Goal: Task Accomplishment & Management: Complete application form

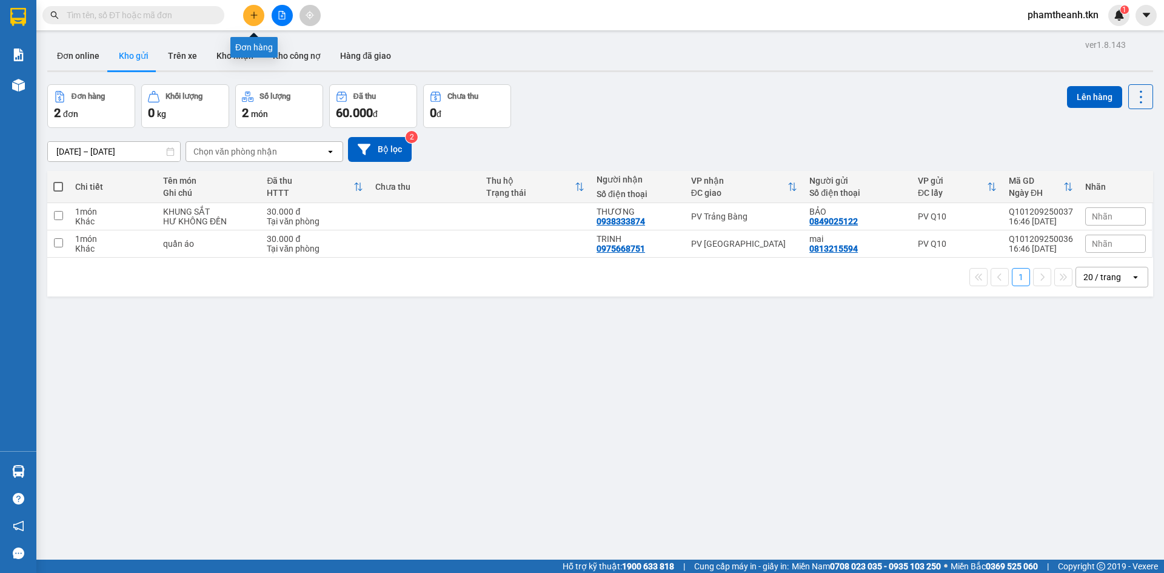
click at [255, 18] on icon "plus" at bounding box center [254, 15] width 8 height 8
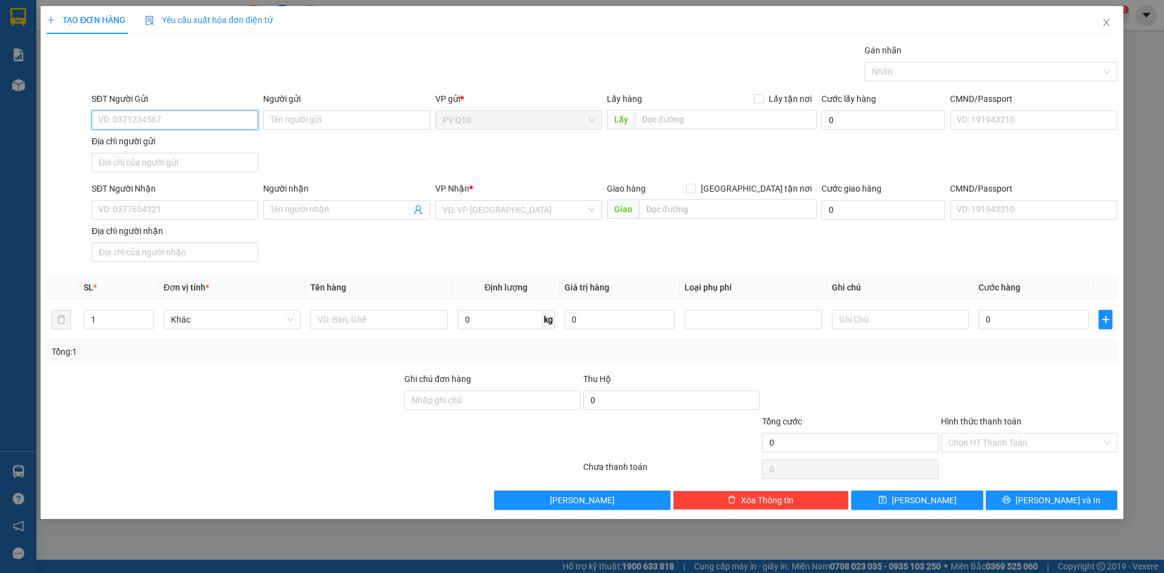
click at [151, 124] on input "SĐT Người Gửi" at bounding box center [175, 119] width 167 height 19
click at [208, 135] on div "0843030393 - [PERSON_NAME]" at bounding box center [175, 144] width 167 height 19
type input "0843030393"
type input "HUYỀN"
type input "0397814751"
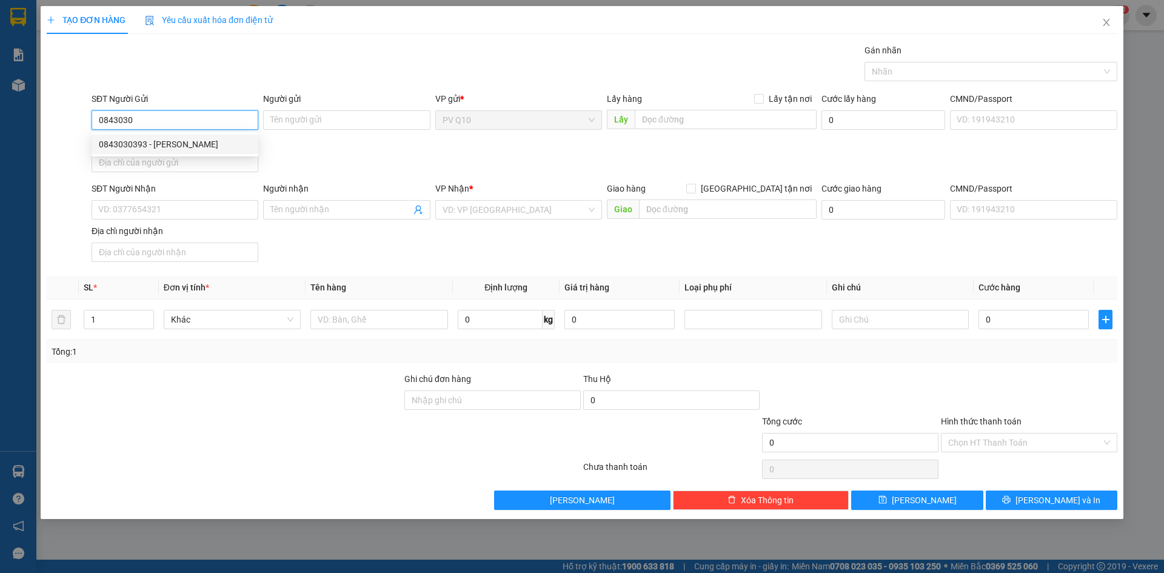
type input "HIỀN"
type input "150.000"
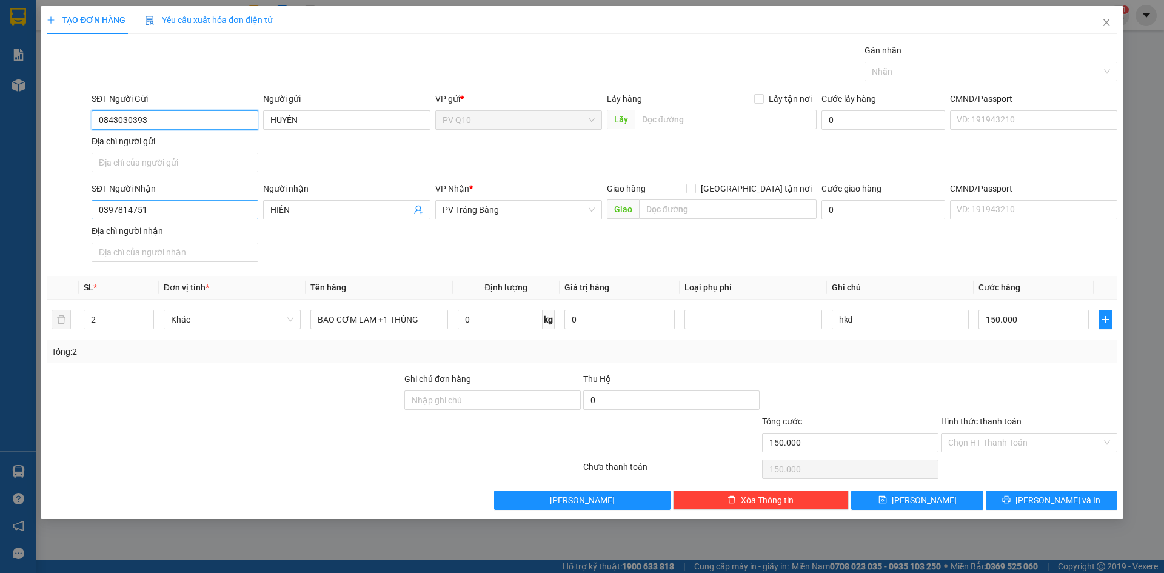
type input "0843030393"
drag, startPoint x: 163, startPoint y: 212, endPoint x: 67, endPoint y: 211, distance: 96.4
click at [68, 212] on div "SĐT Người Nhận 0397814751 0397814751 Người nhận HIỀN VP Nhận * [GEOGRAPHIC_DATA…" at bounding box center [581, 224] width 1073 height 85
type input "0977628263"
drag, startPoint x: 306, startPoint y: 207, endPoint x: 261, endPoint y: 209, distance: 44.3
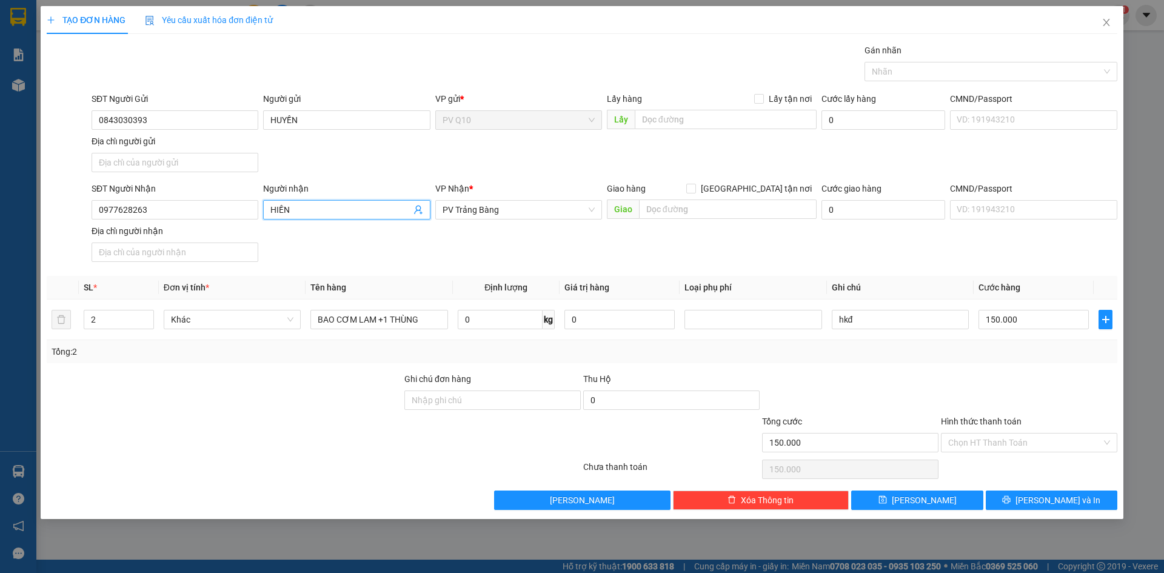
click at [261, 209] on div "Người nhận HIỀN HIỀN" at bounding box center [347, 203] width 172 height 42
type input "T"
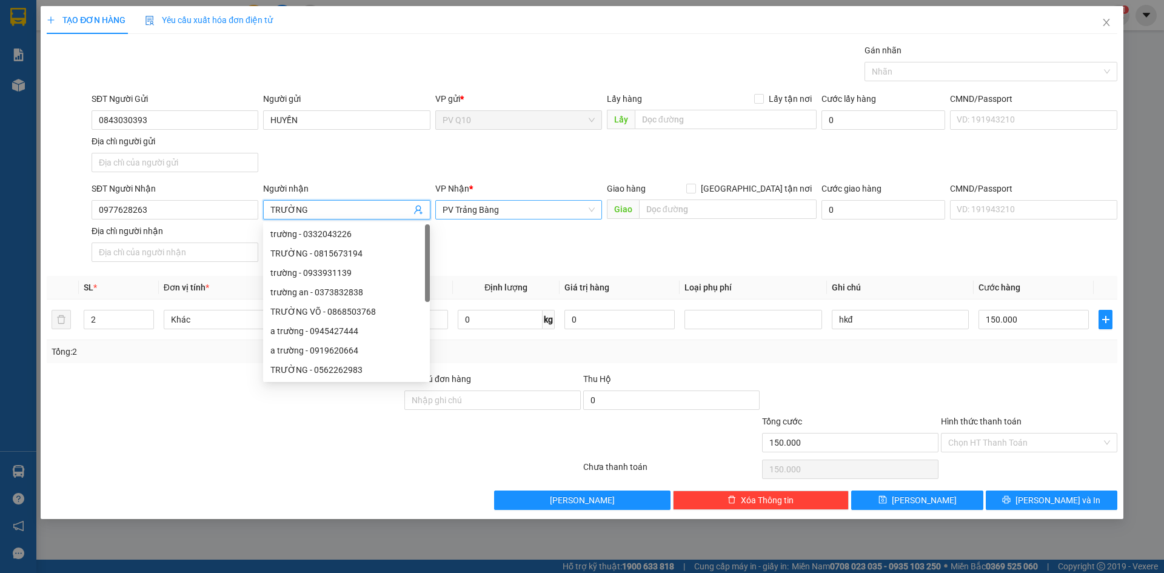
click at [512, 212] on span "PV Trảng Bàng" at bounding box center [519, 210] width 152 height 18
type input "TRƯỜNG"
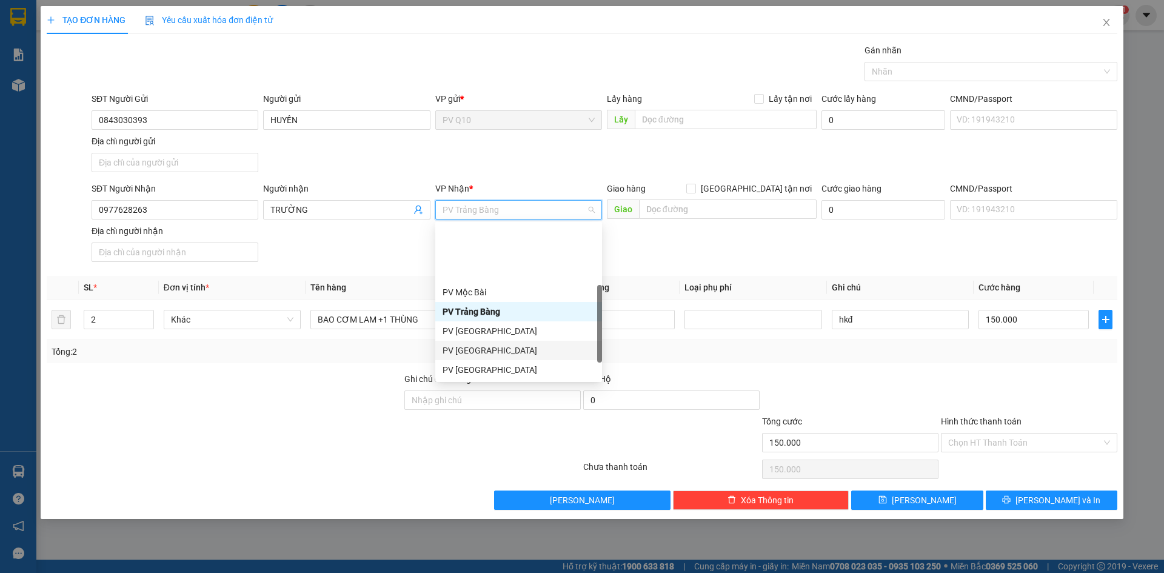
scroll to position [61, 0]
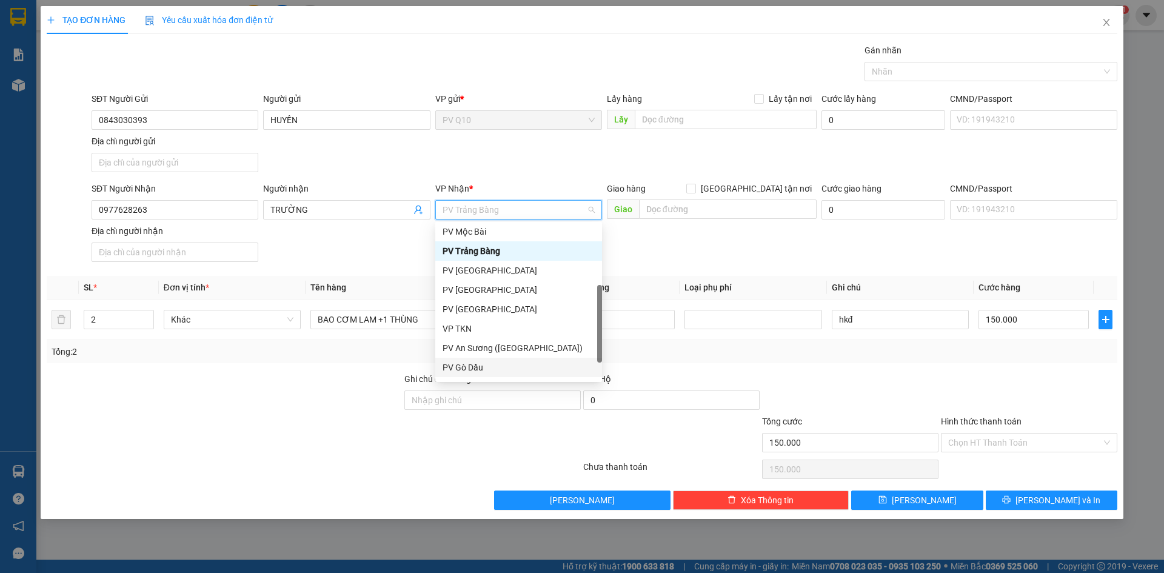
click at [465, 370] on div "PV Gò Dầu" at bounding box center [519, 367] width 152 height 13
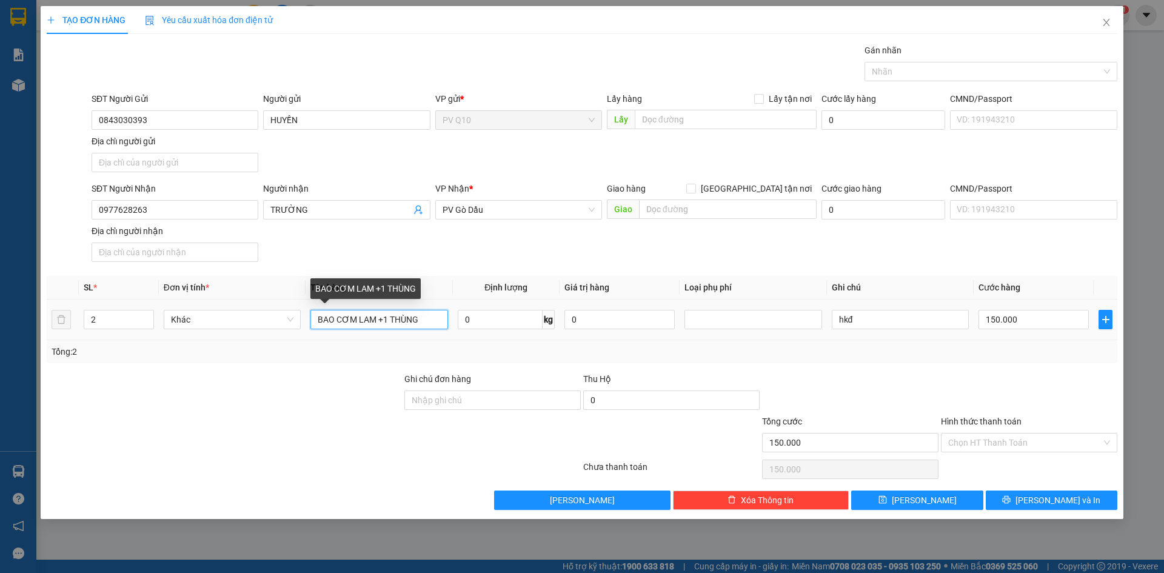
drag, startPoint x: 432, startPoint y: 320, endPoint x: 316, endPoint y: 301, distance: 117.8
click at [315, 303] on div "Transit Pickup Surcharge Ids Transit Deliver Surcharge Ids Transit Deliver Surc…" at bounding box center [582, 277] width 1071 height 466
type input "1"
click at [147, 325] on icon "down" at bounding box center [147, 323] width 4 height 4
type input "0"
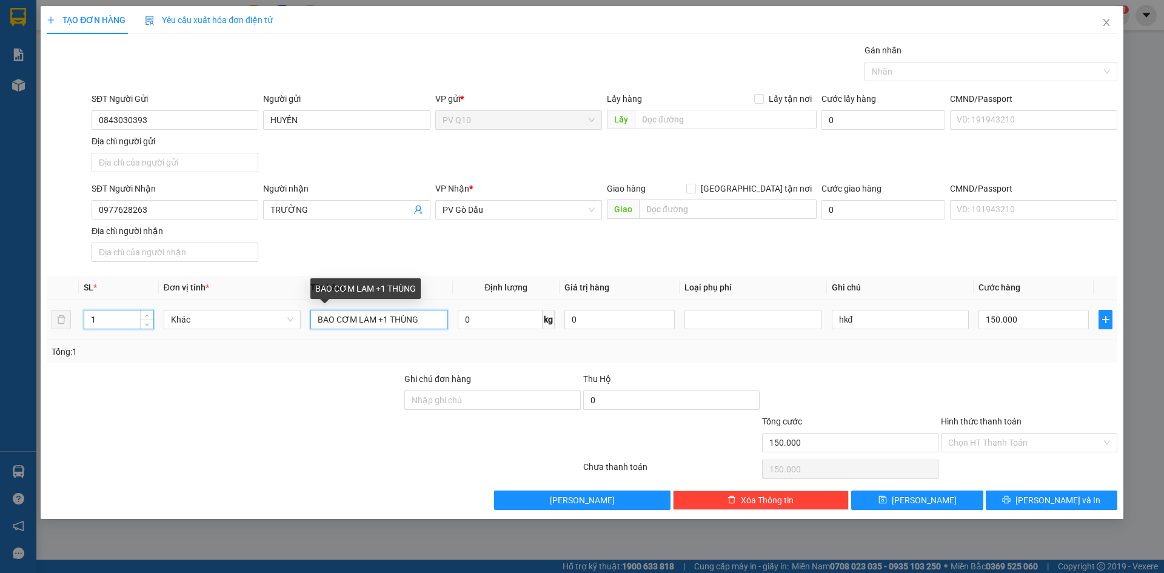
type input "0"
drag, startPoint x: 435, startPoint y: 318, endPoint x: 376, endPoint y: 308, distance: 59.7
click at [376, 308] on div "BAO CƠM LAM +1 THÙNG" at bounding box center [378, 319] width 137 height 24
type input "BAO CƠM LAM"
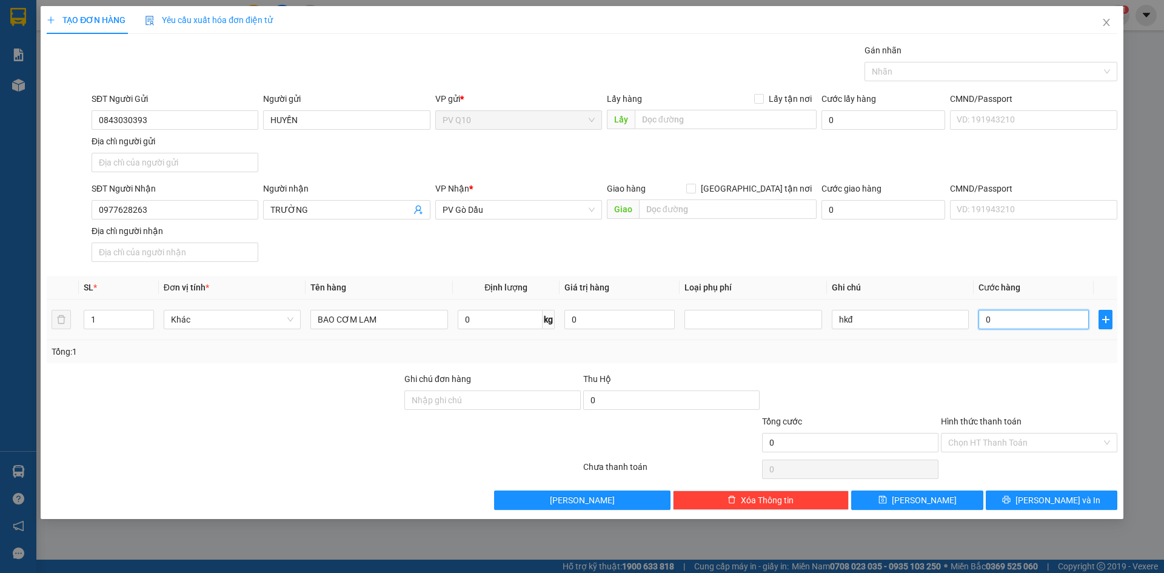
click at [1028, 326] on input "0" at bounding box center [1034, 319] width 110 height 19
type input "1"
type input "14"
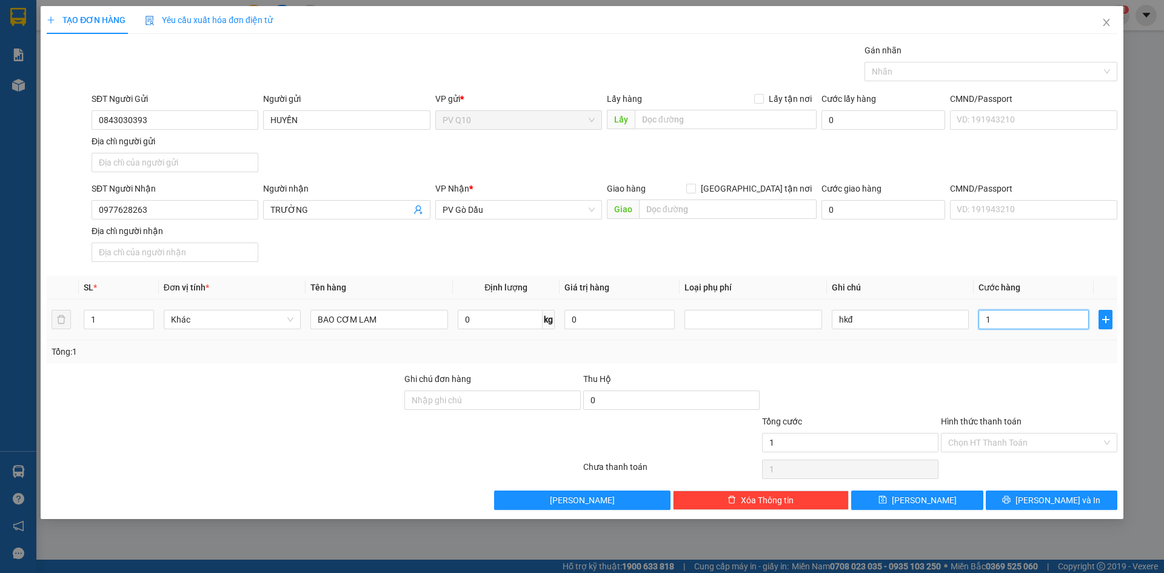
type input "14"
type input "140"
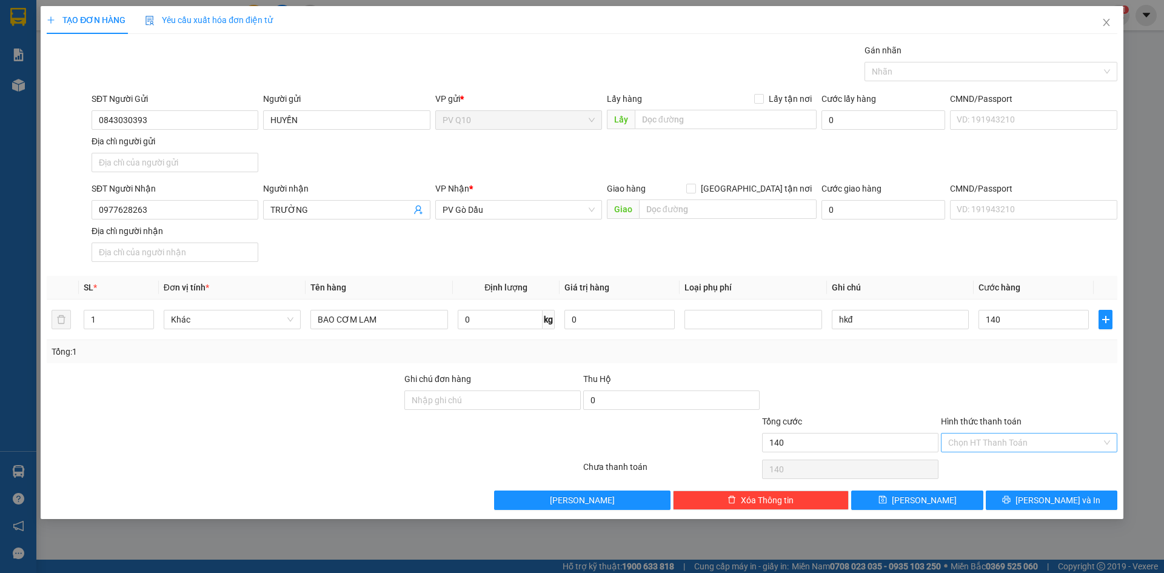
type input "140.000"
click at [1012, 434] on input "Hình thức thanh toán" at bounding box center [1024, 443] width 153 height 18
click at [978, 466] on div "Tại văn phòng" at bounding box center [1029, 466] width 162 height 13
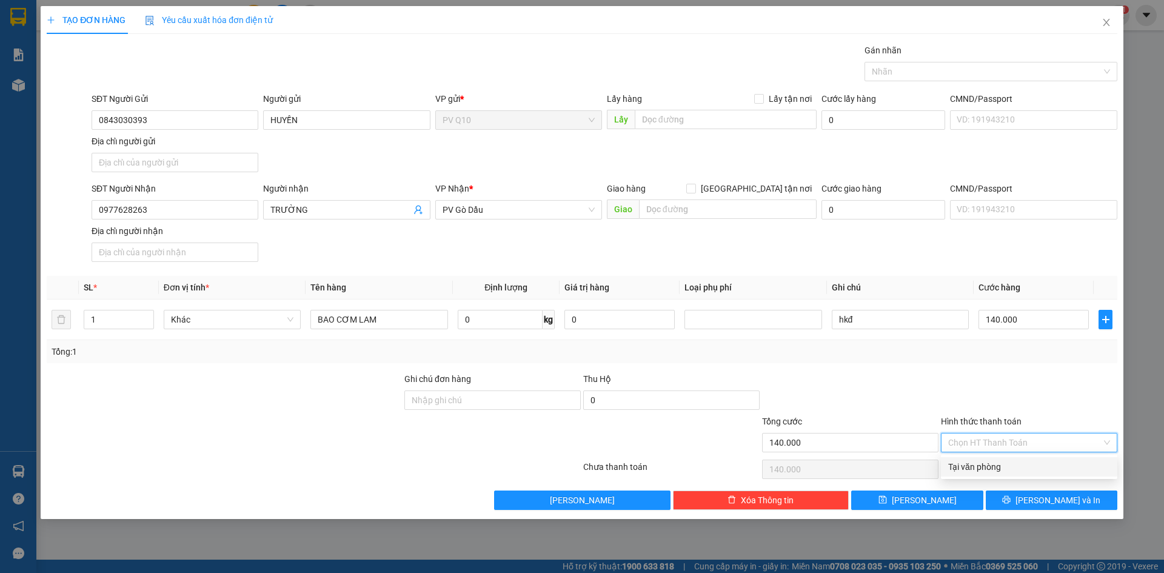
type input "0"
click at [912, 61] on div "Gán nhãn" at bounding box center [991, 53] width 253 height 18
click at [914, 68] on div at bounding box center [985, 71] width 235 height 15
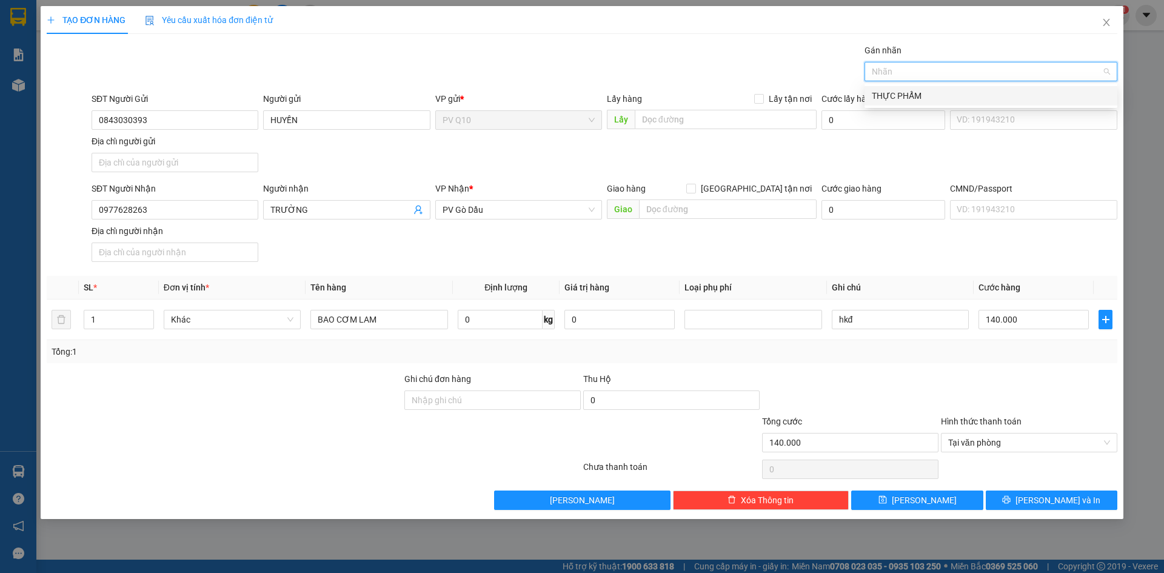
click at [916, 93] on div "THỰC PHẨM" at bounding box center [991, 95] width 238 height 13
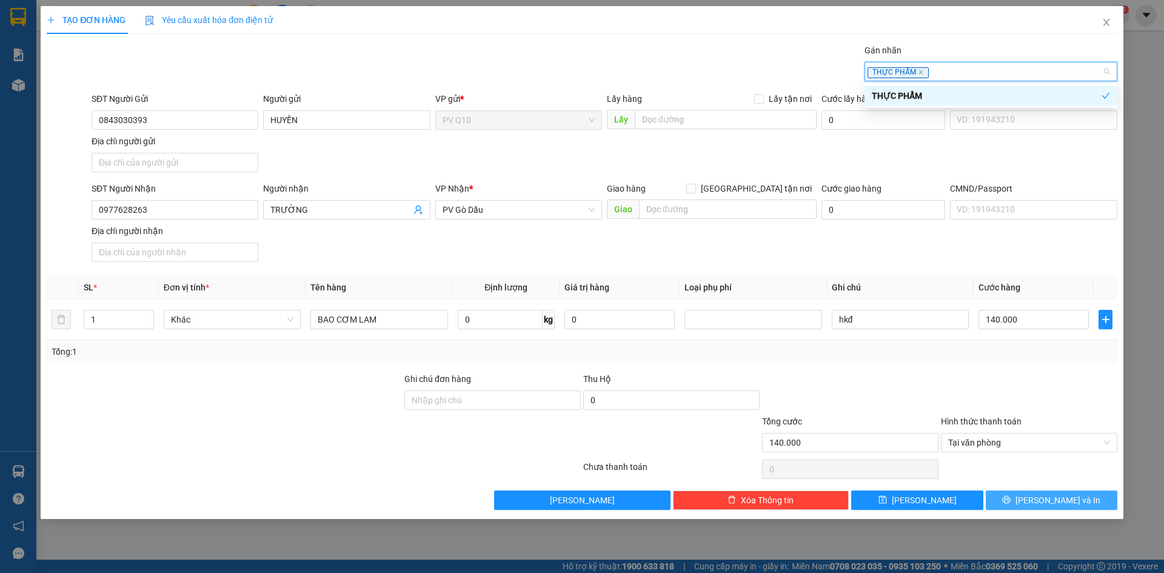
click at [1044, 498] on span "Lưu và In" at bounding box center [1058, 500] width 85 height 13
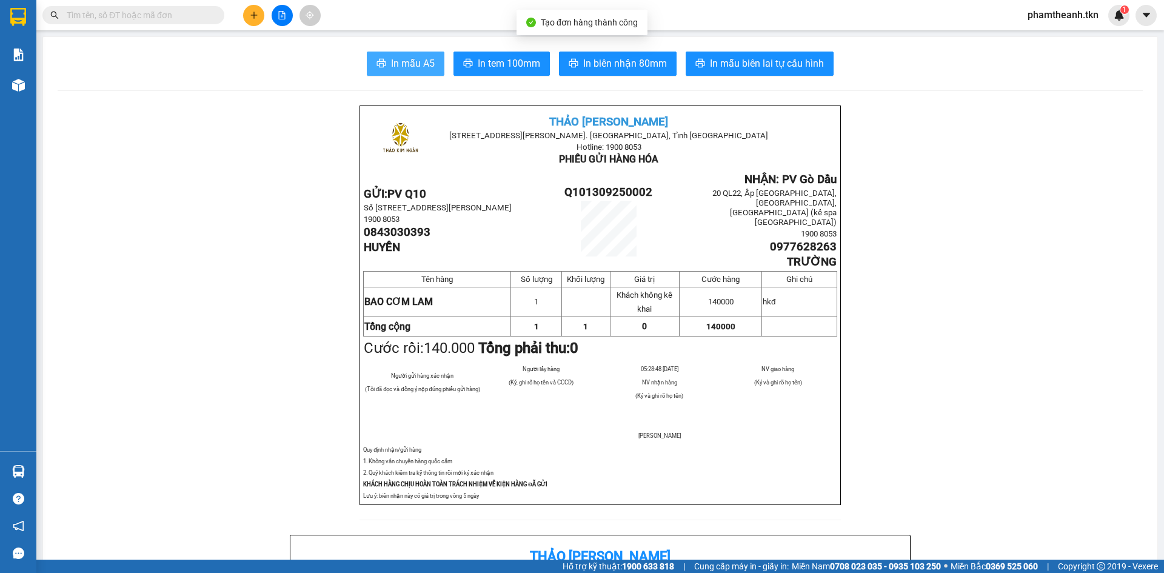
click at [408, 64] on span "In mẫu A5" at bounding box center [413, 63] width 44 height 15
